Goal: Navigation & Orientation: Understand site structure

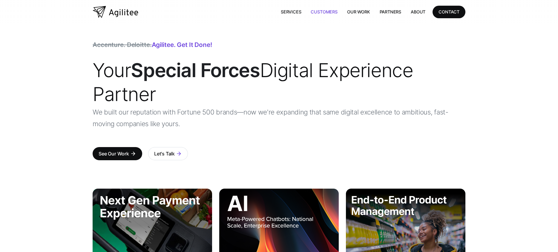
click at [328, 11] on link "Customers" at bounding box center [324, 12] width 36 height 12
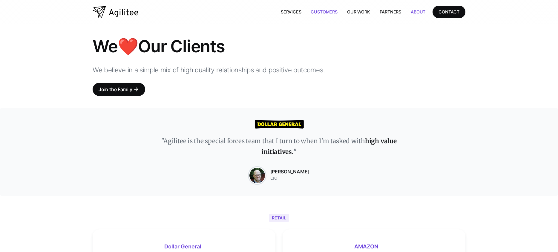
click at [412, 10] on link "About" at bounding box center [418, 12] width 24 height 12
